Goal: Entertainment & Leisure: Browse casually

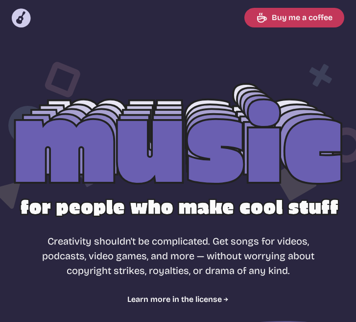
select select "pop"
select select "upbeat"
select select "most popular"
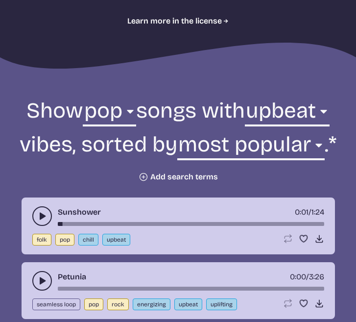
scroll to position [287, 0]
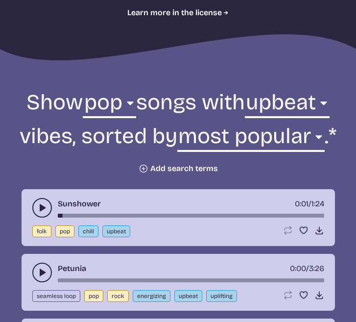
click at [177, 169] on button "Plus icon Add search terms" at bounding box center [178, 169] width 79 height 10
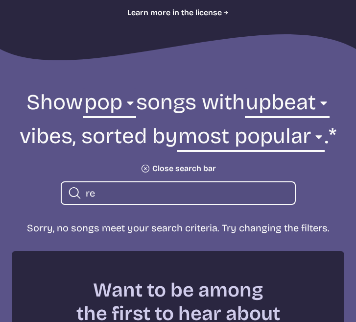
type input "r"
type input "v"
type input "u"
type input "h"
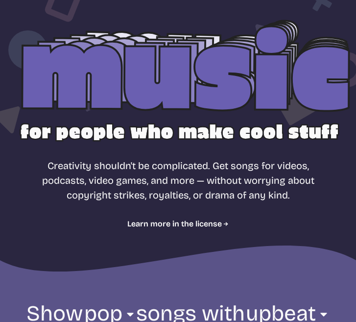
scroll to position [78, 0]
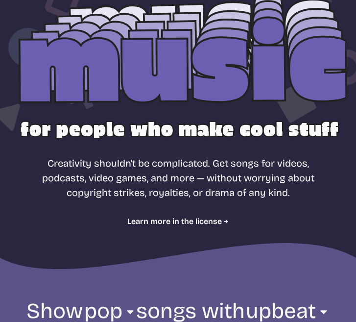
click at [230, 76] on div at bounding box center [178, 80] width 356 height 199
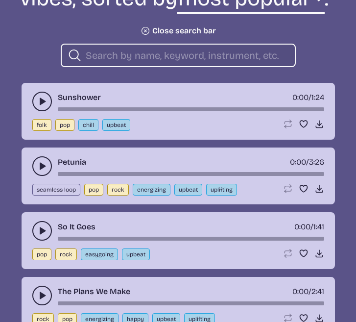
scroll to position [425, 0]
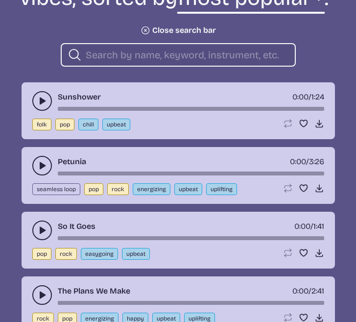
click at [36, 99] on button "play-pause toggle" at bounding box center [42, 101] width 20 height 20
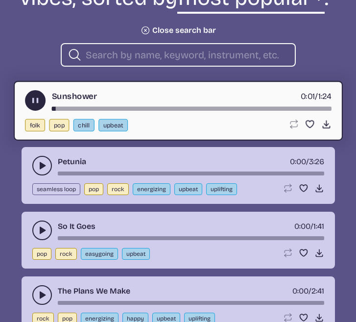
click at [35, 97] on icon "play-pause toggle" at bounding box center [35, 101] width 10 height 10
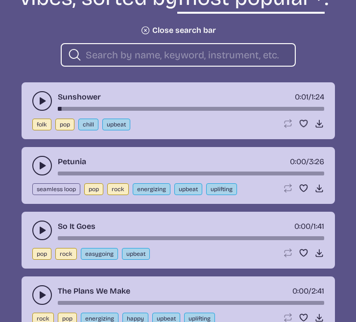
click at [36, 164] on button "play-pause toggle" at bounding box center [42, 166] width 20 height 20
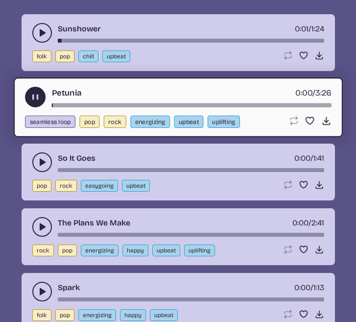
scroll to position [497, 0]
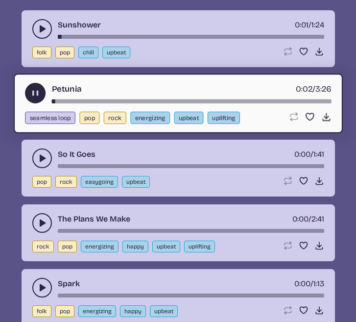
click at [42, 156] on use "play-pause toggle" at bounding box center [42, 158] width 10 height 10
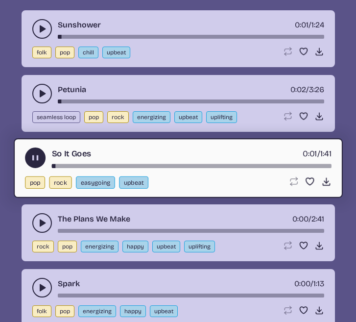
click at [41, 220] on icon "play-pause toggle" at bounding box center [42, 223] width 10 height 10
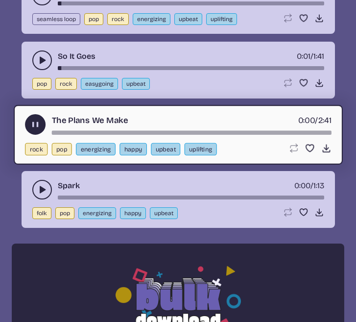
scroll to position [603, 0]
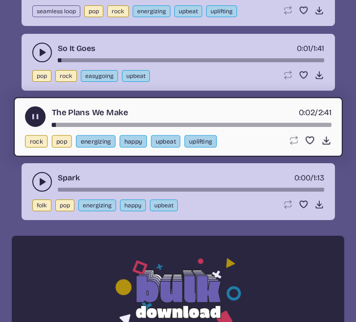
click at [42, 182] on use "play-pause toggle" at bounding box center [42, 182] width 10 height 10
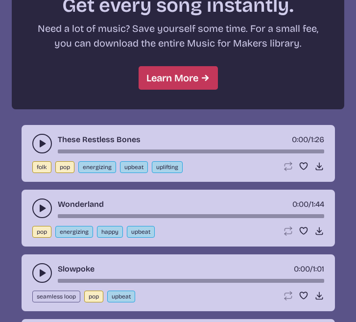
scroll to position [954, 0]
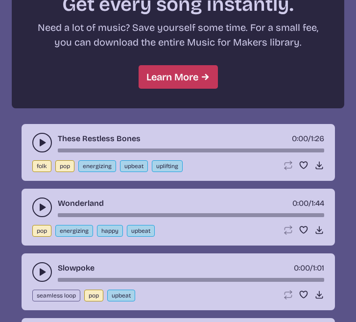
click at [40, 140] on use "play-pause toggle" at bounding box center [42, 143] width 10 height 10
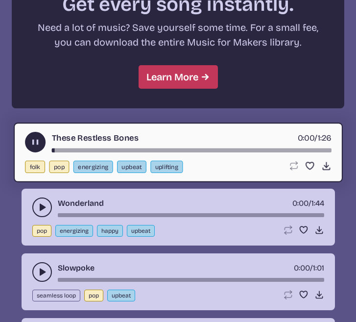
click at [40, 205] on use "play-pause toggle" at bounding box center [42, 208] width 10 height 10
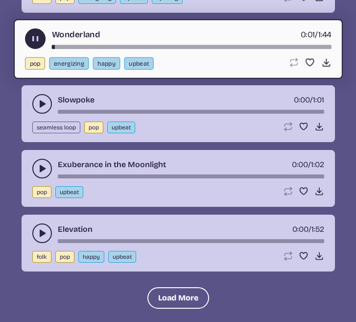
scroll to position [1133, 0]
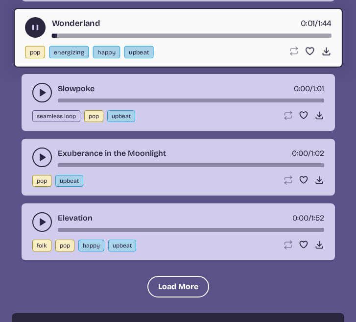
click at [45, 86] on button "play-pause toggle" at bounding box center [42, 93] width 20 height 20
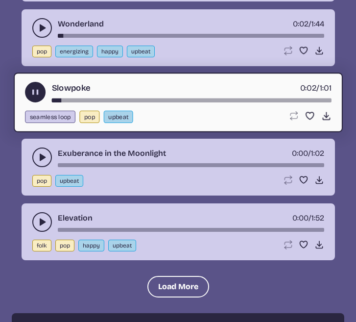
click at [40, 160] on use "play-pause toggle" at bounding box center [42, 157] width 10 height 10
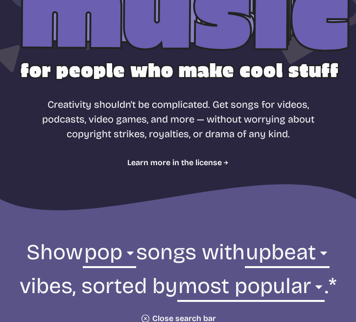
scroll to position [143, 0]
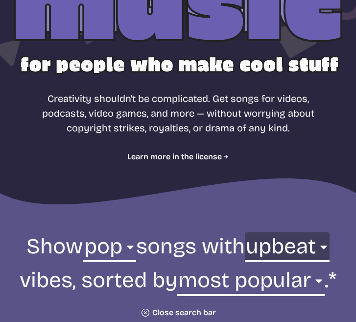
select select "dramatic"
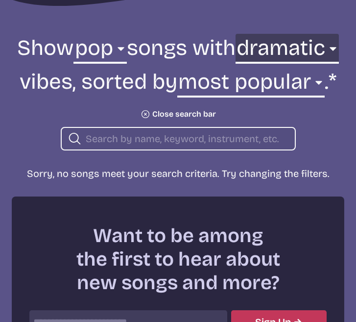
scroll to position [338, 0]
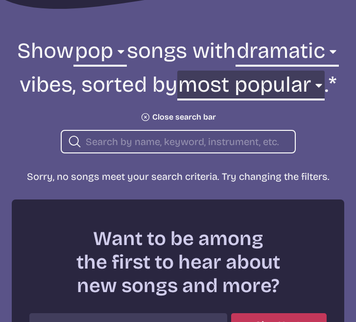
select select "newest"
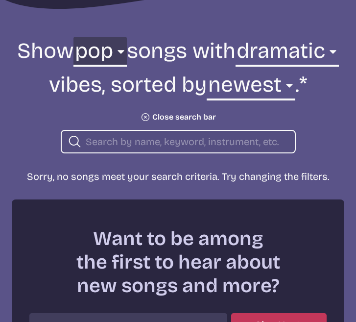
select select "all"
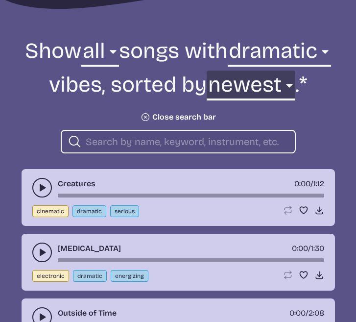
select select "most popular"
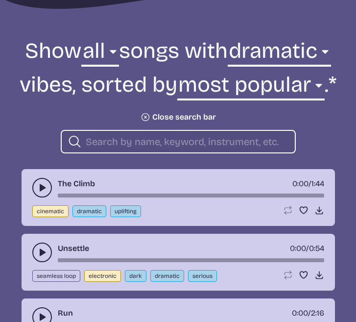
click at [44, 188] on use "play-pause toggle" at bounding box center [42, 188] width 10 height 10
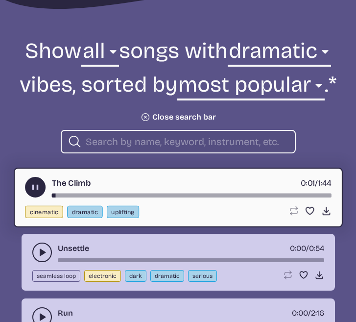
click at [42, 251] on use "play-pause toggle" at bounding box center [42, 253] width 10 height 10
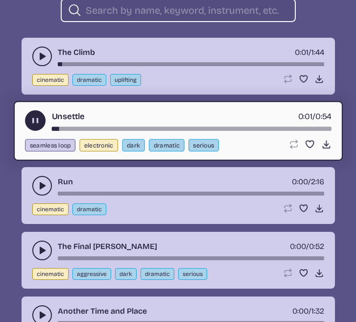
scroll to position [492, 0]
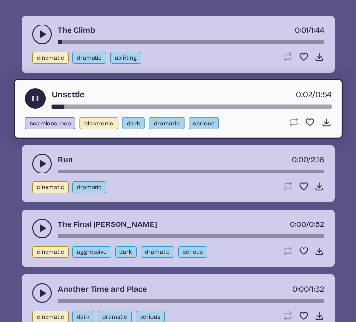
click at [41, 163] on use "play-pause toggle" at bounding box center [42, 164] width 10 height 10
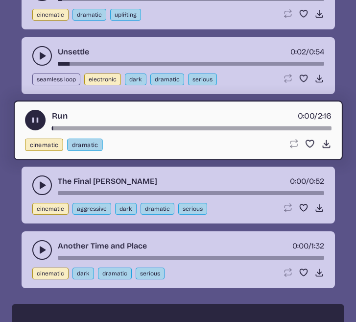
scroll to position [539, 0]
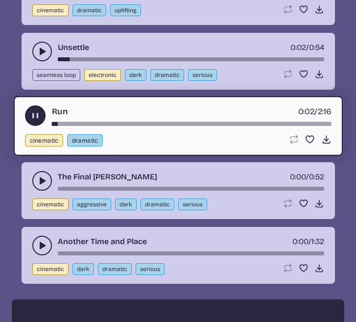
click at [42, 180] on use "play-pause toggle" at bounding box center [42, 181] width 10 height 10
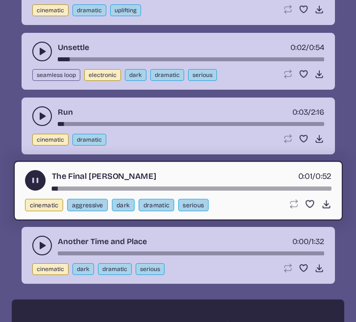
click at [36, 248] on button "play-pause toggle" at bounding box center [42, 246] width 20 height 20
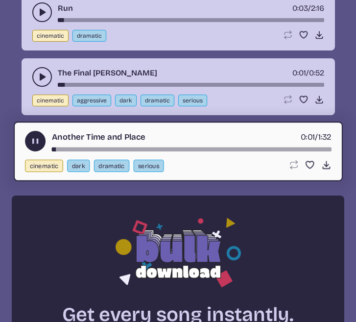
scroll to position [644, 0]
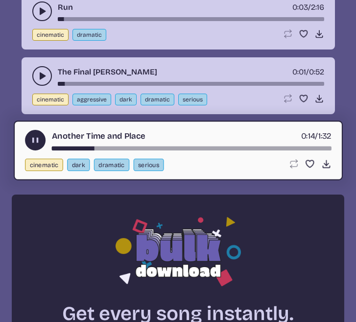
click at [29, 137] on button "play-pause toggle" at bounding box center [35, 140] width 21 height 21
